Goal: Information Seeking & Learning: Learn about a topic

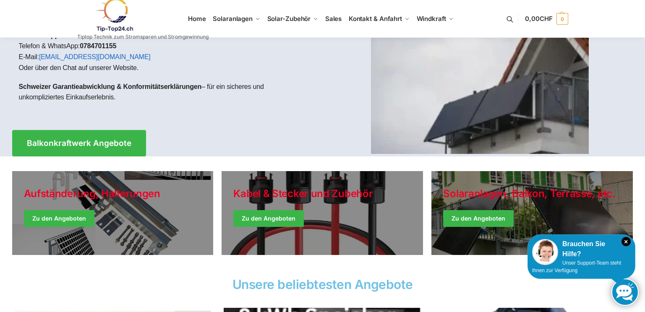
scroll to position [70, 0]
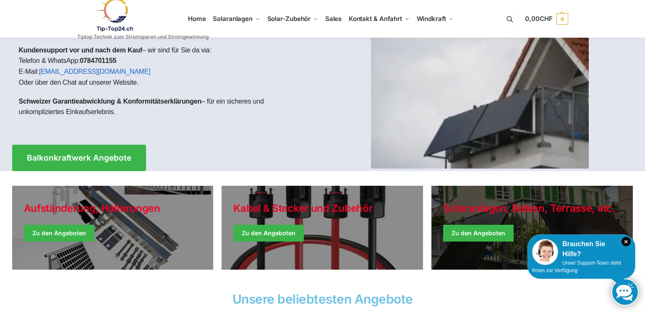
click at [524, 208] on link "Winter Jackets" at bounding box center [533, 228] width 202 height 84
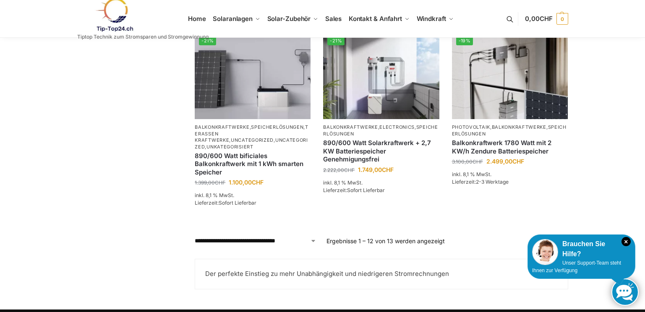
scroll to position [742, 0]
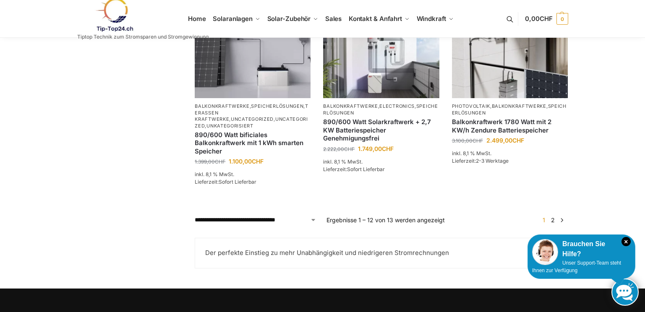
click at [562, 225] on link "→" at bounding box center [562, 220] width 6 height 9
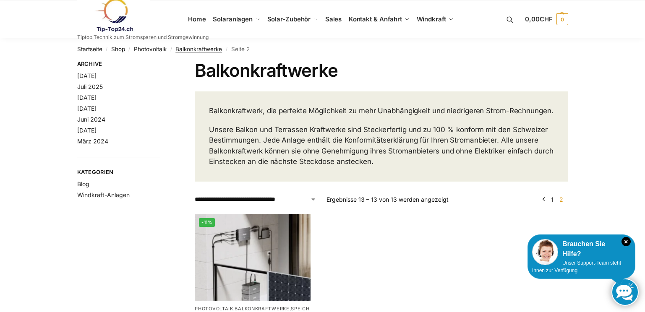
click at [198, 48] on link "Balkonkraftwerke" at bounding box center [199, 49] width 47 height 7
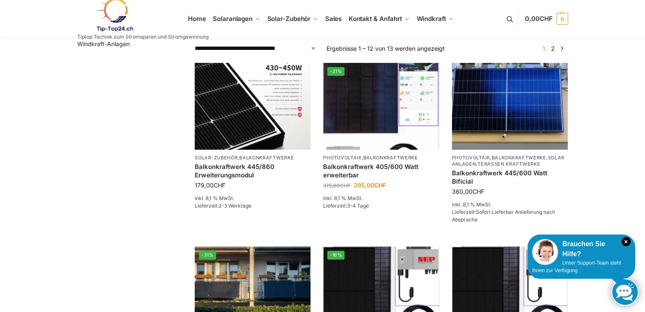
scroll to position [154, 0]
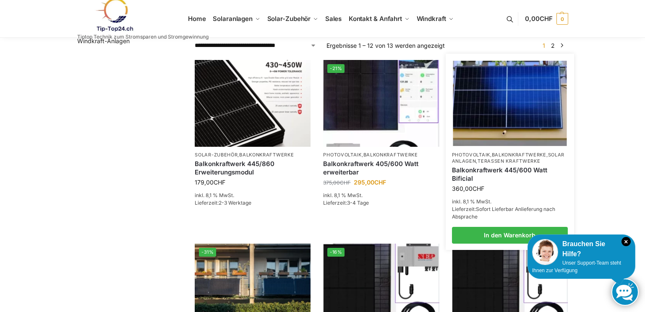
click at [494, 178] on link "Balkonkraftwerk 445/600 Watt Bificial" at bounding box center [510, 174] width 116 height 16
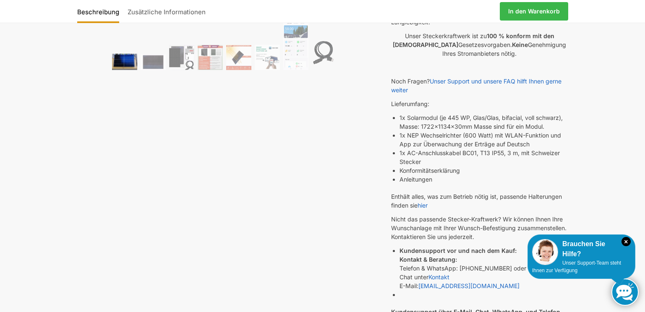
scroll to position [238, 0]
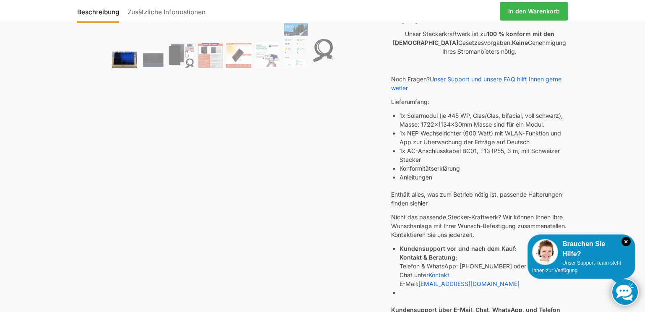
click at [427, 202] on link "hier" at bounding box center [423, 203] width 10 height 7
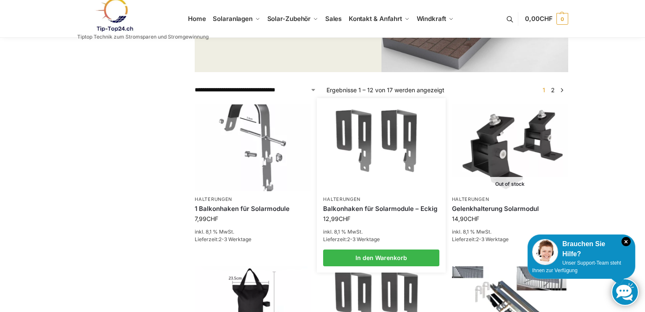
scroll to position [196, 0]
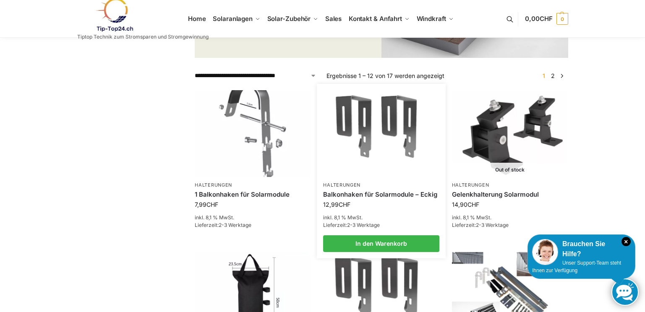
click at [367, 196] on link "Balkonhaken für Solarmodule – Eckig" at bounding box center [381, 195] width 116 height 8
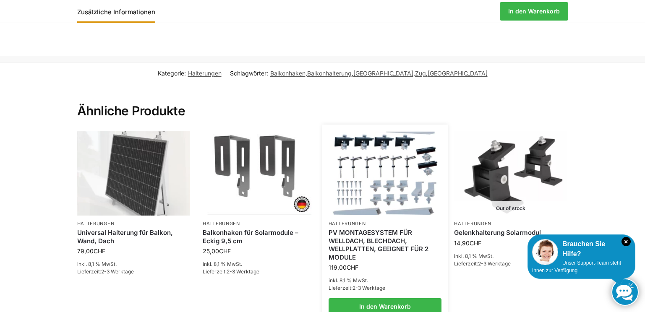
scroll to position [434, 0]
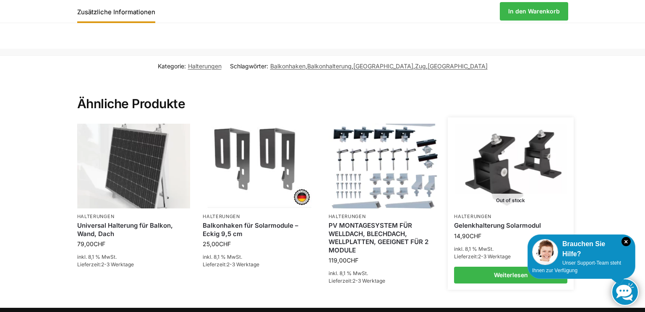
click at [487, 225] on link "Gelenkhalterung Solarmodul" at bounding box center [510, 226] width 113 height 8
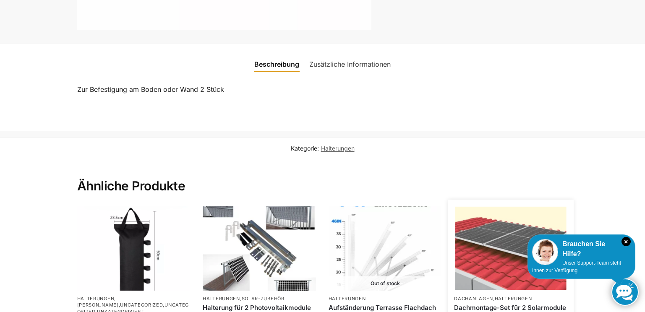
scroll to position [322, 0]
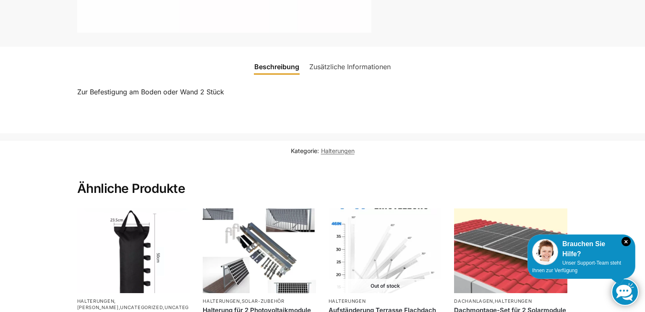
click at [338, 70] on link "Zusätzliche Informationen" at bounding box center [350, 67] width 92 height 20
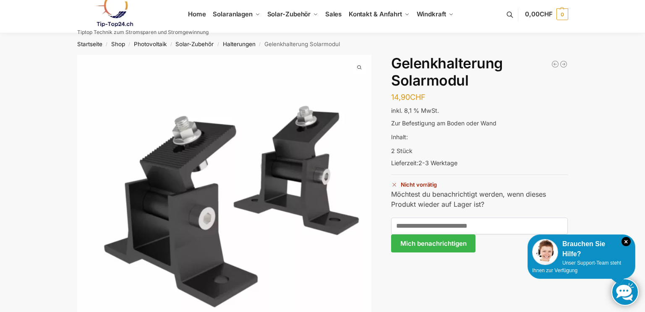
scroll to position [0, 0]
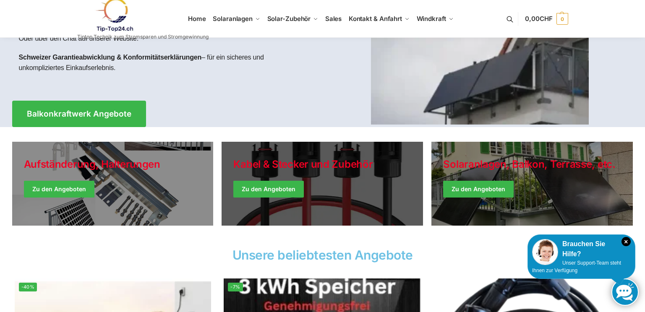
scroll to position [112, 0]
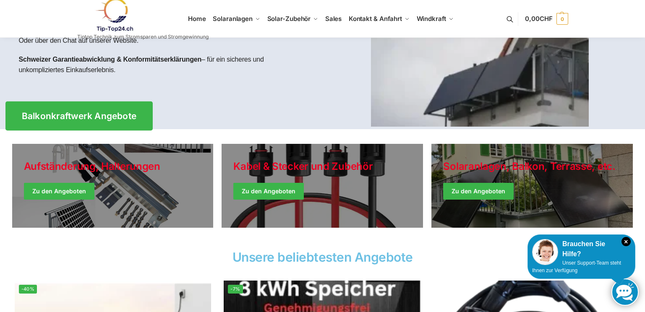
click at [115, 117] on span "Balkonkraftwerk Angebote" at bounding box center [78, 116] width 115 height 9
